Goal: Task Accomplishment & Management: Use online tool/utility

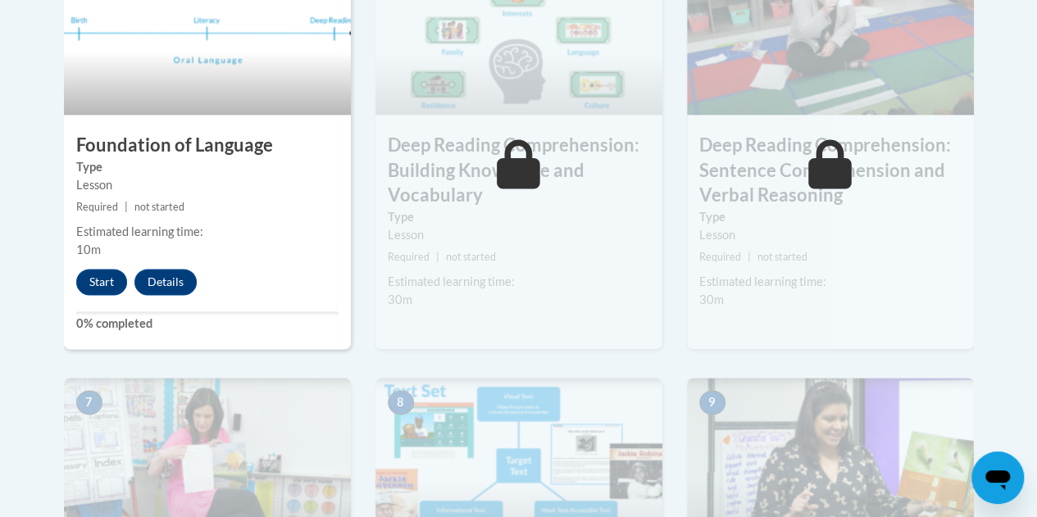
click at [91, 512] on img at bounding box center [207, 460] width 287 height 164
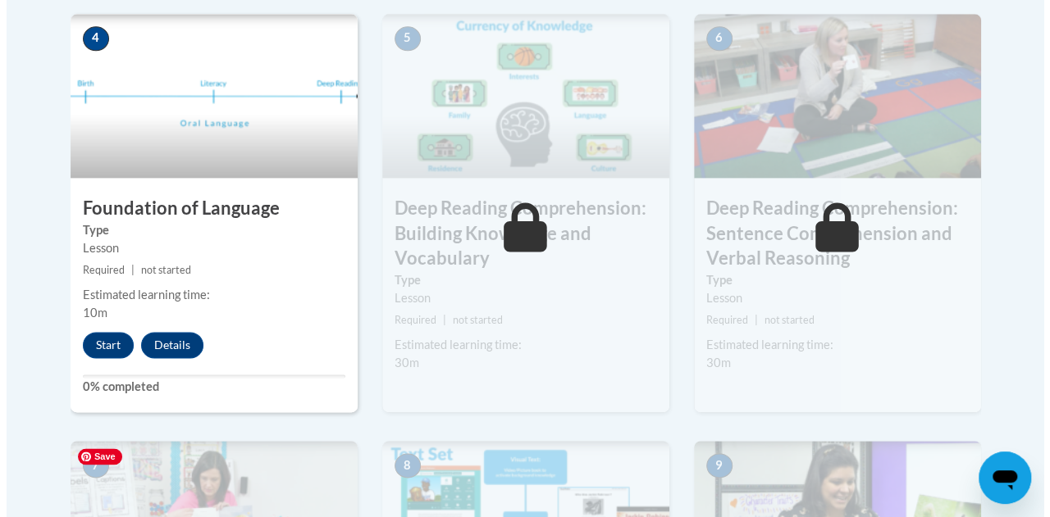
scroll to position [965, 0]
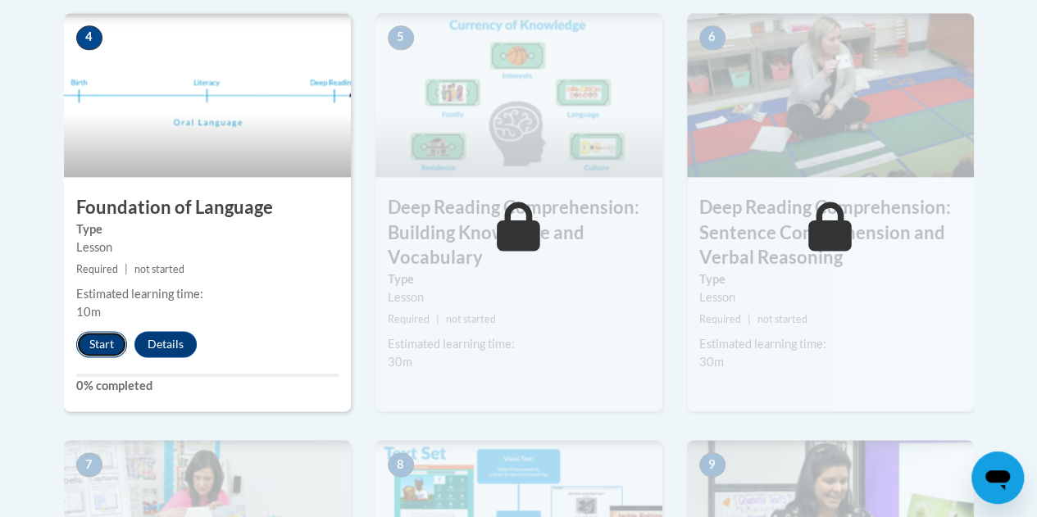
click at [94, 349] on button "Start" at bounding box center [101, 344] width 51 height 26
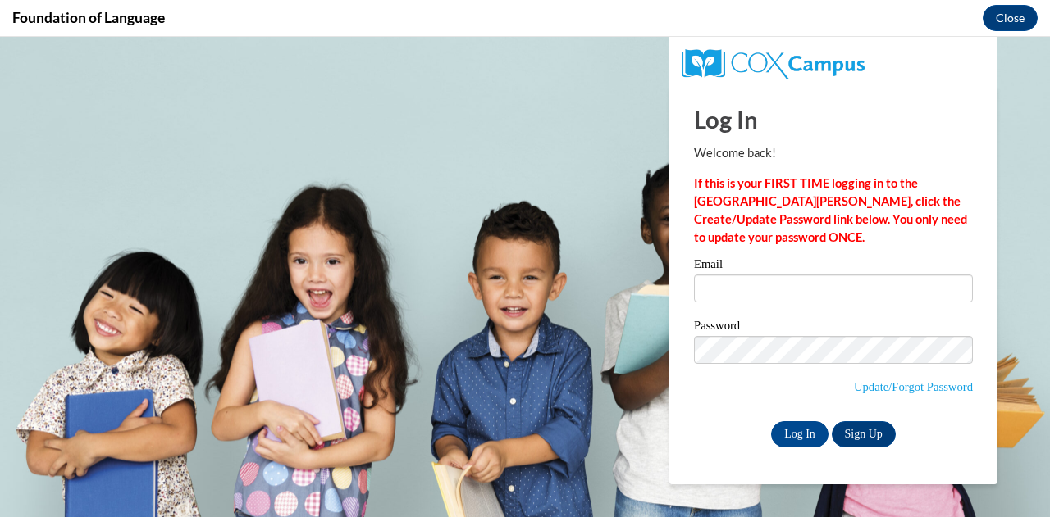
scroll to position [0, 0]
click at [723, 280] on input "Email" at bounding box center [833, 289] width 279 height 28
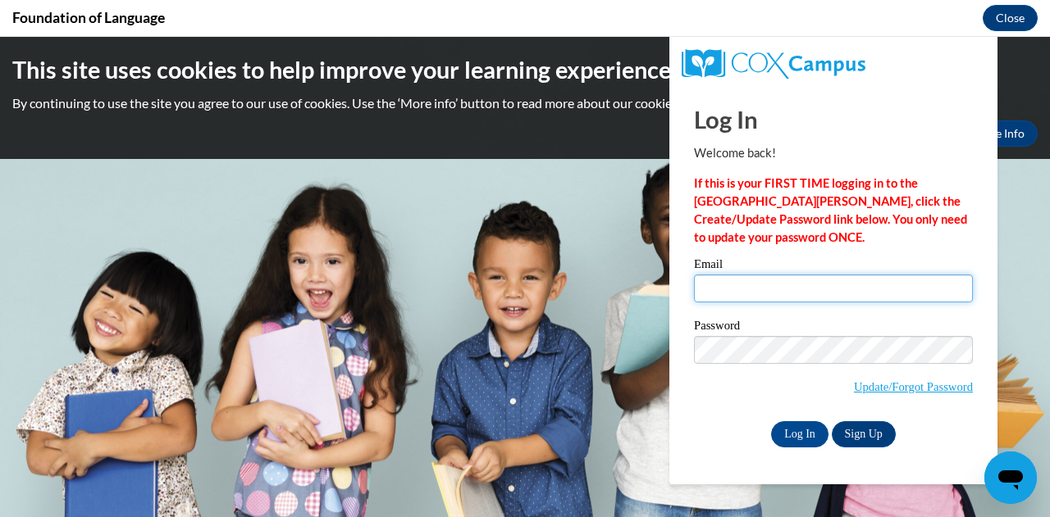
type input "marshan.beiley@rusd.org"
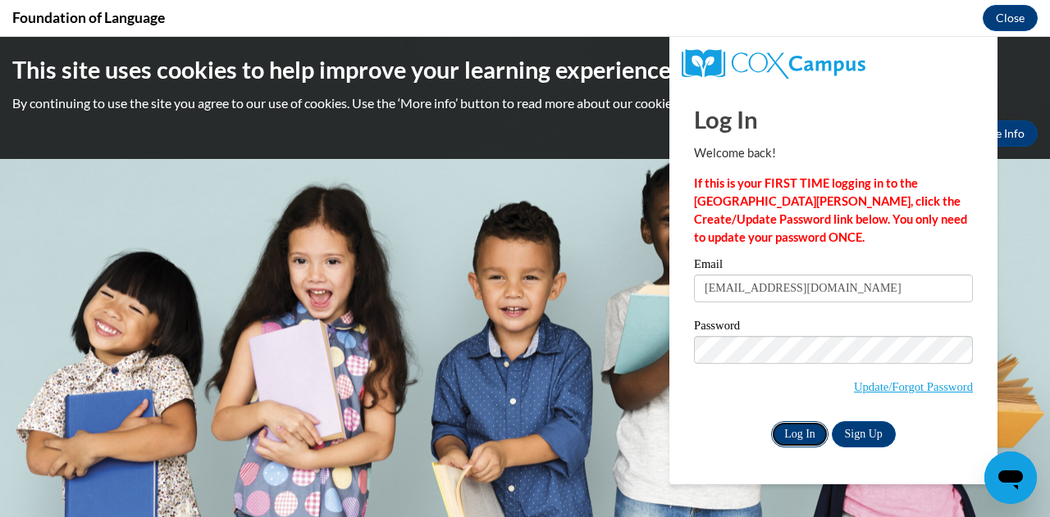
click at [784, 442] on input "Log In" at bounding box center [799, 435] width 57 height 26
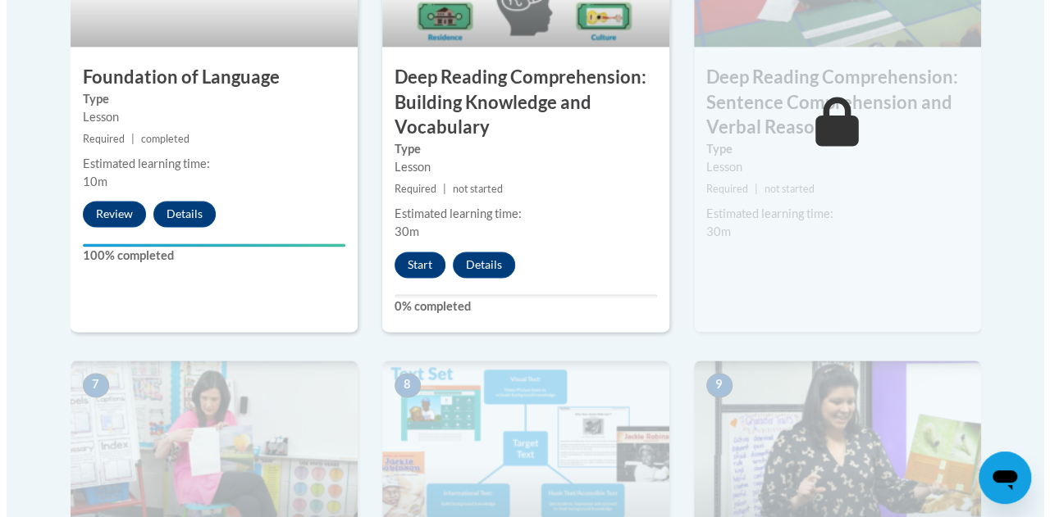
scroll to position [1087, 0]
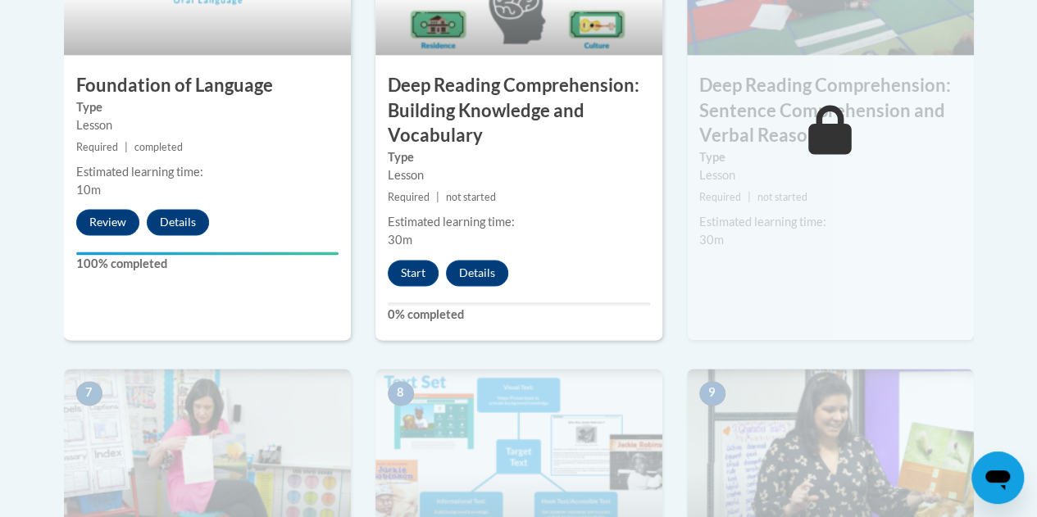
click at [438, 284] on div "Start Details Feedback" at bounding box center [452, 273] width 153 height 26
click at [433, 277] on button "Start" at bounding box center [413, 273] width 51 height 26
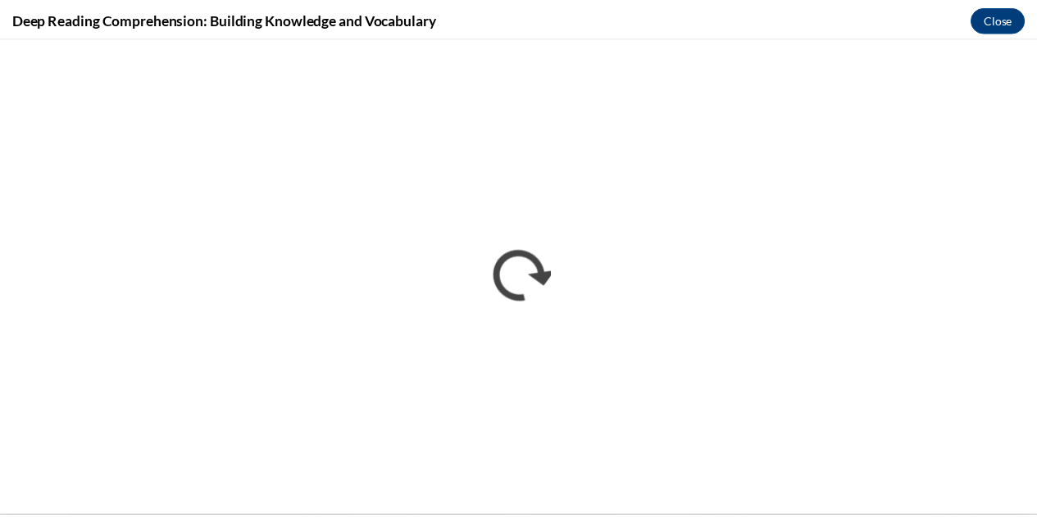
scroll to position [0, 0]
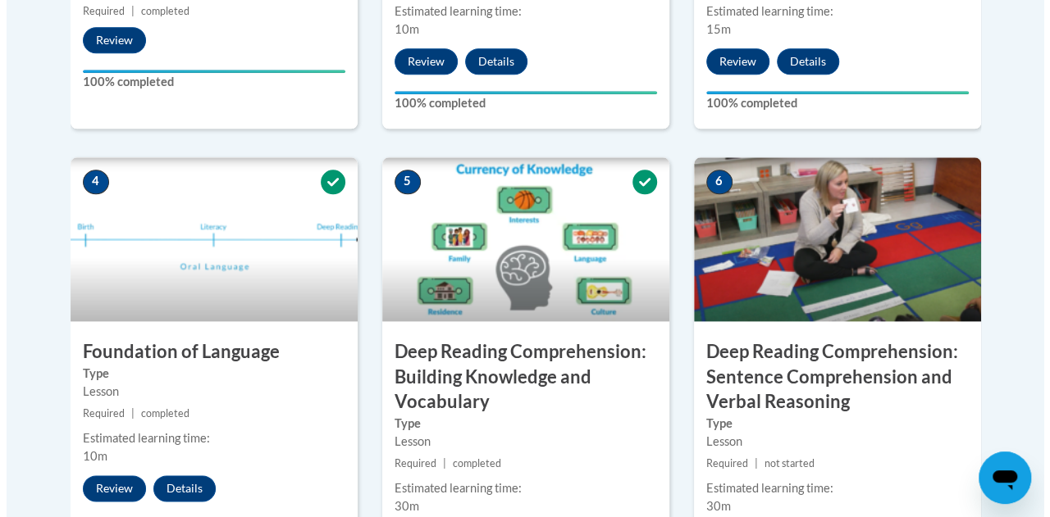
scroll to position [1087, 0]
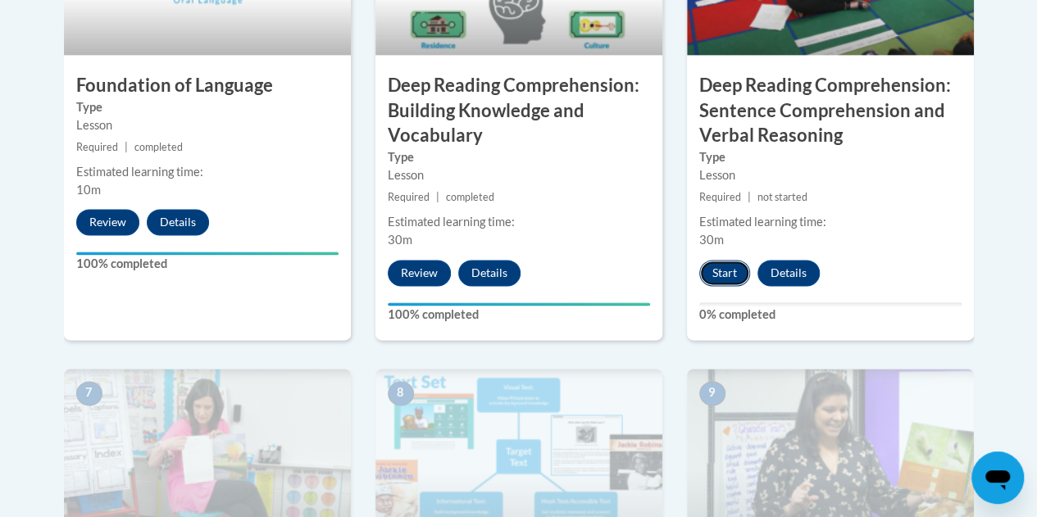
click at [734, 268] on button "Start" at bounding box center [725, 273] width 51 height 26
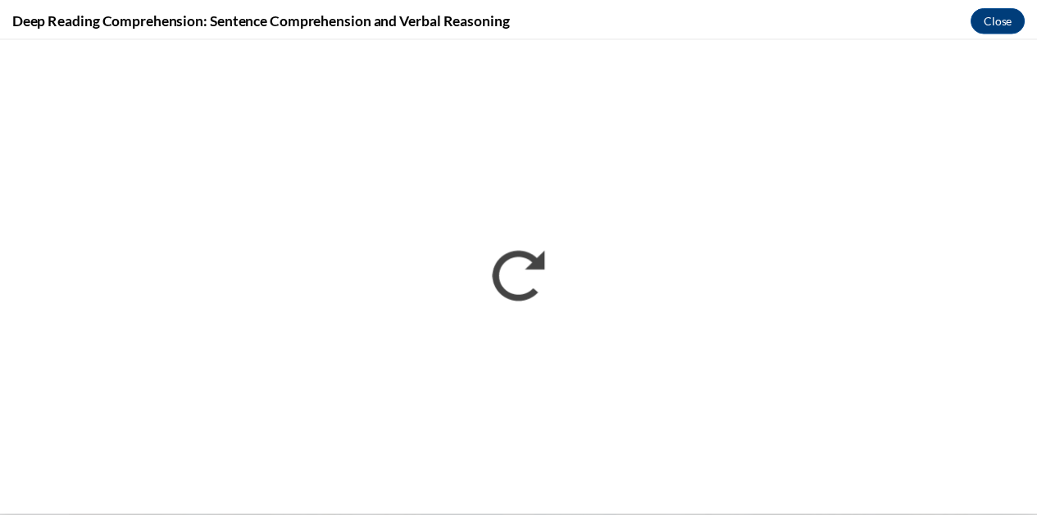
scroll to position [0, 0]
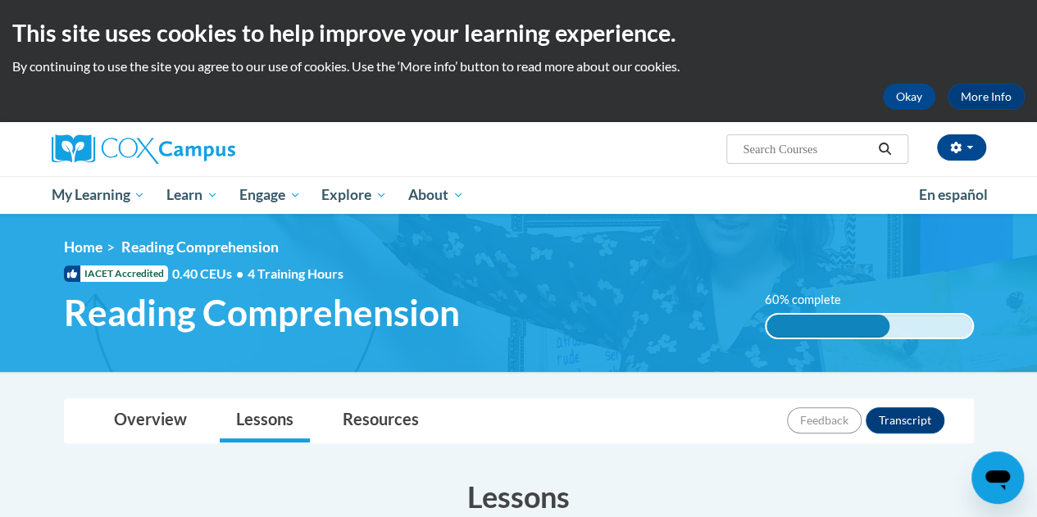
click at [992, 43] on h2 "This site uses cookies to help improve your learning experience." at bounding box center [518, 32] width 1013 height 33
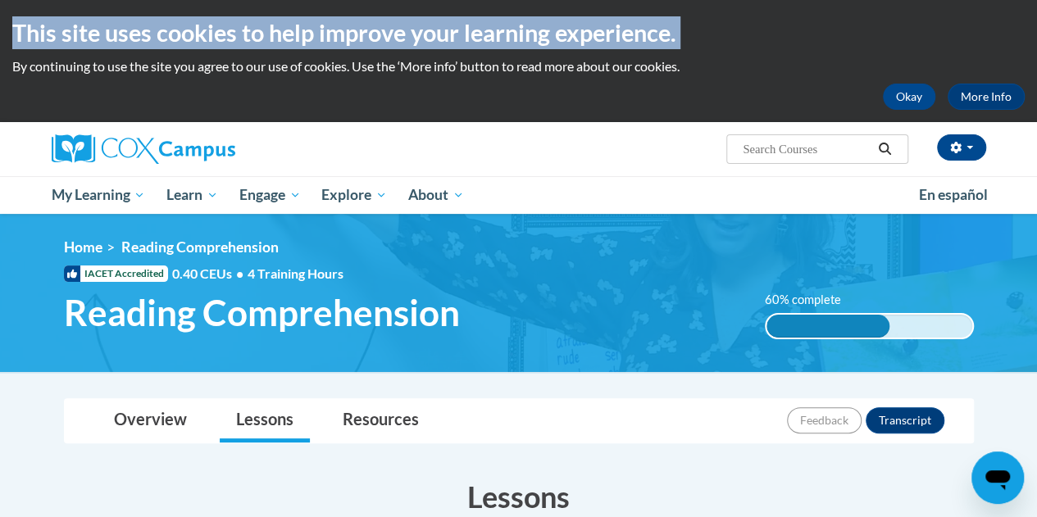
click at [992, 43] on h2 "This site uses cookies to help improve your learning experience." at bounding box center [518, 32] width 1013 height 33
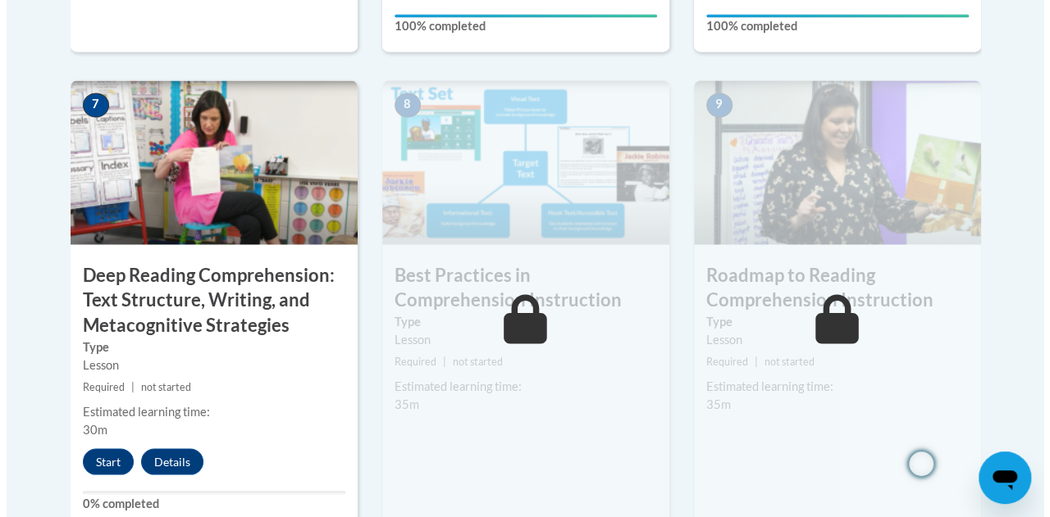
scroll to position [1379, 0]
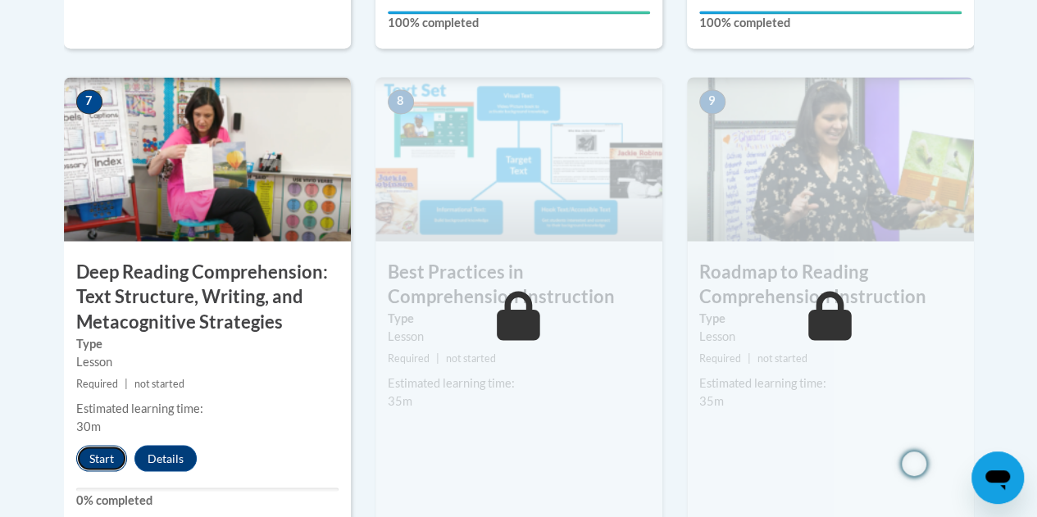
click at [97, 463] on button "Start" at bounding box center [101, 458] width 51 height 26
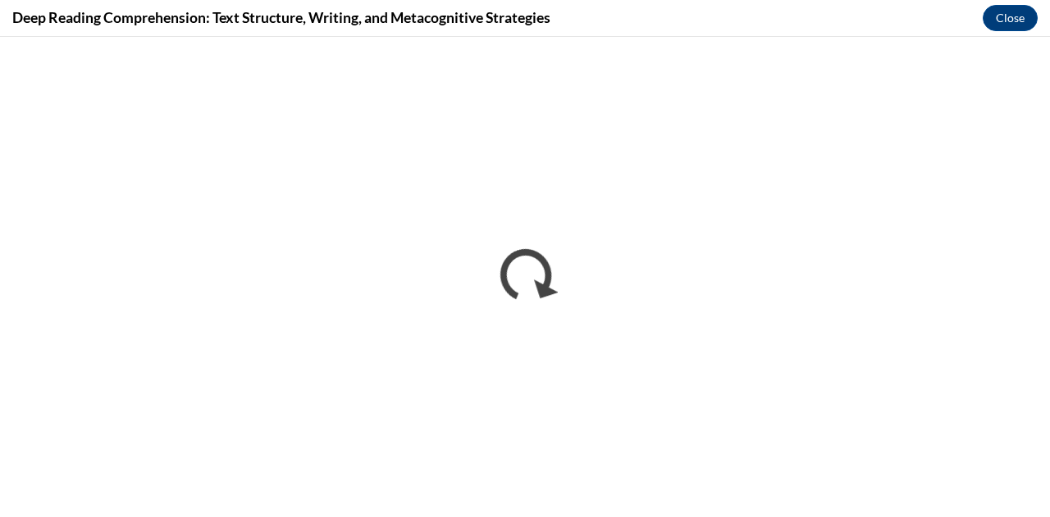
scroll to position [0, 0]
